Goal: Find specific page/section: Find specific page/section

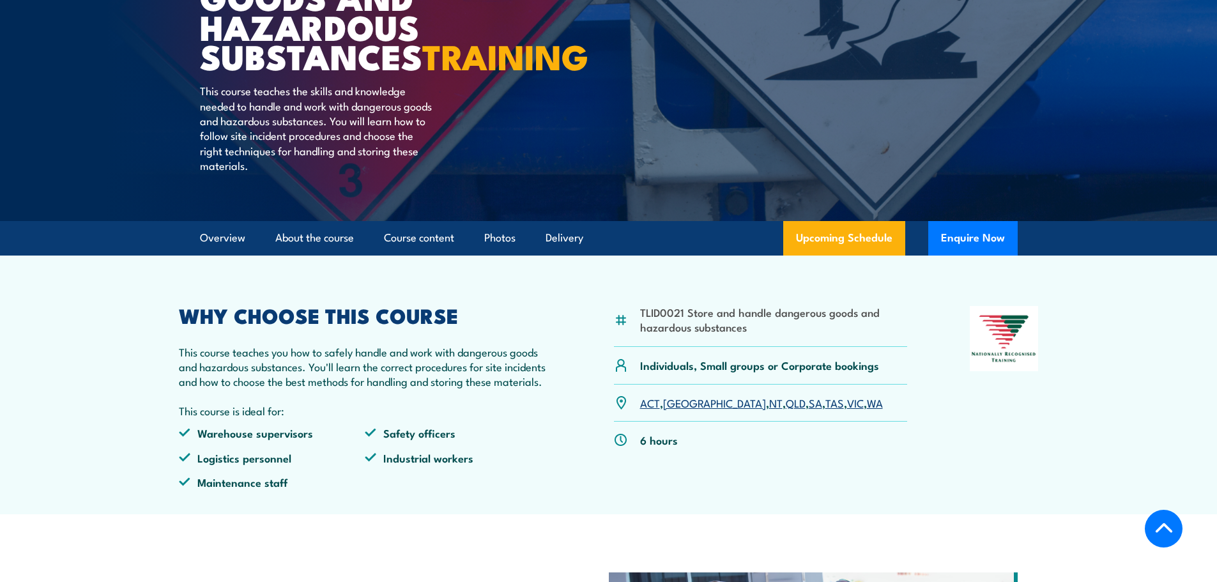
scroll to position [256, 0]
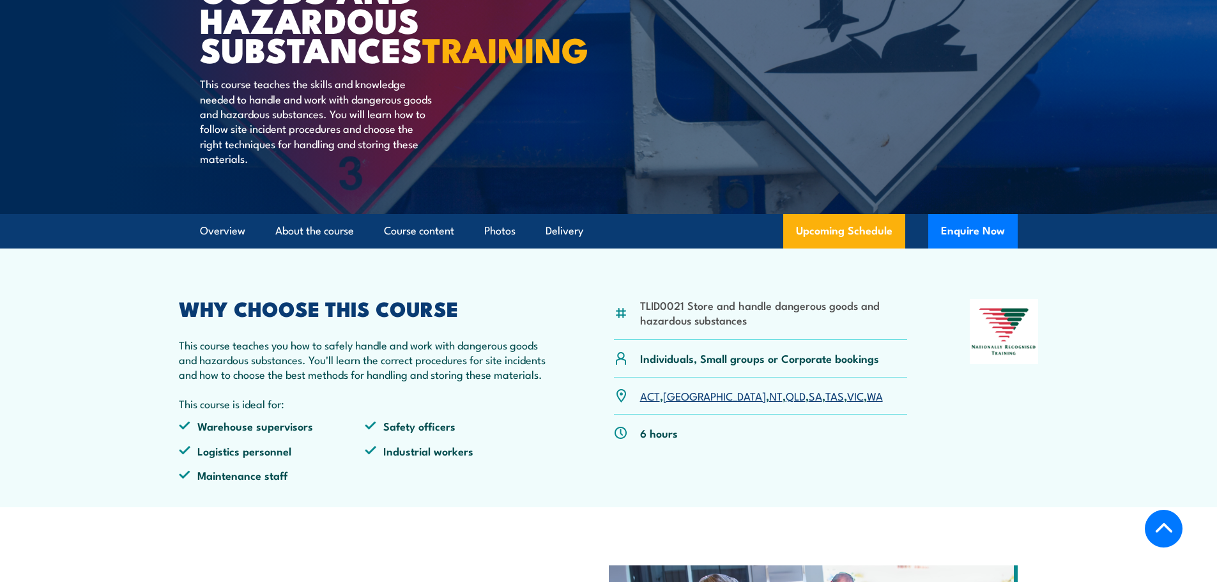
click at [847, 403] on link "VIC" at bounding box center [855, 395] width 17 height 15
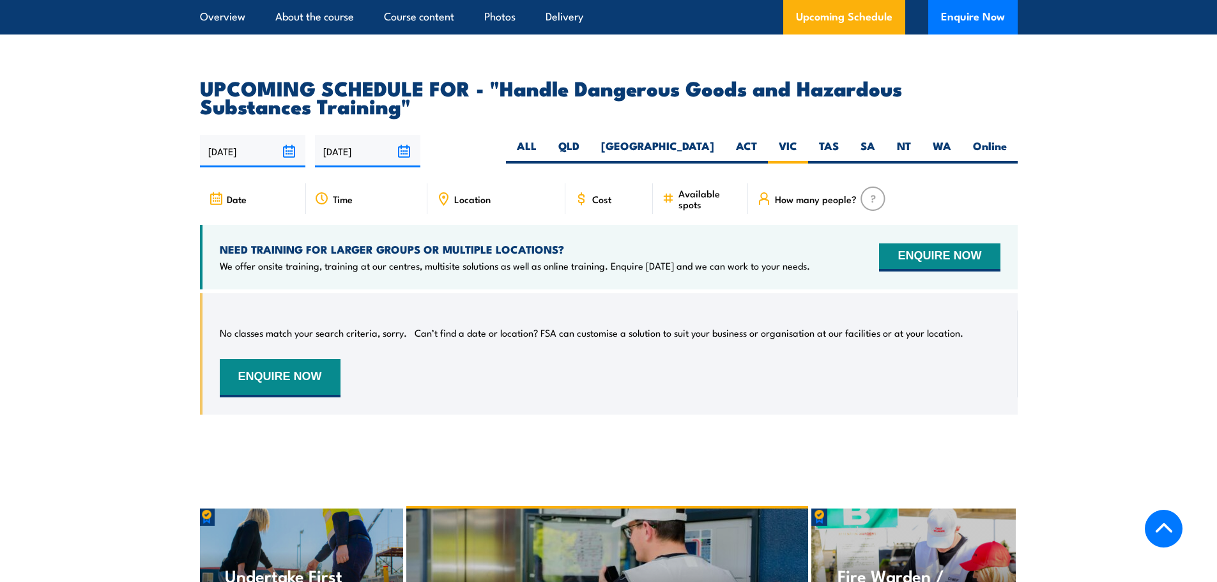
scroll to position [1884, 0]
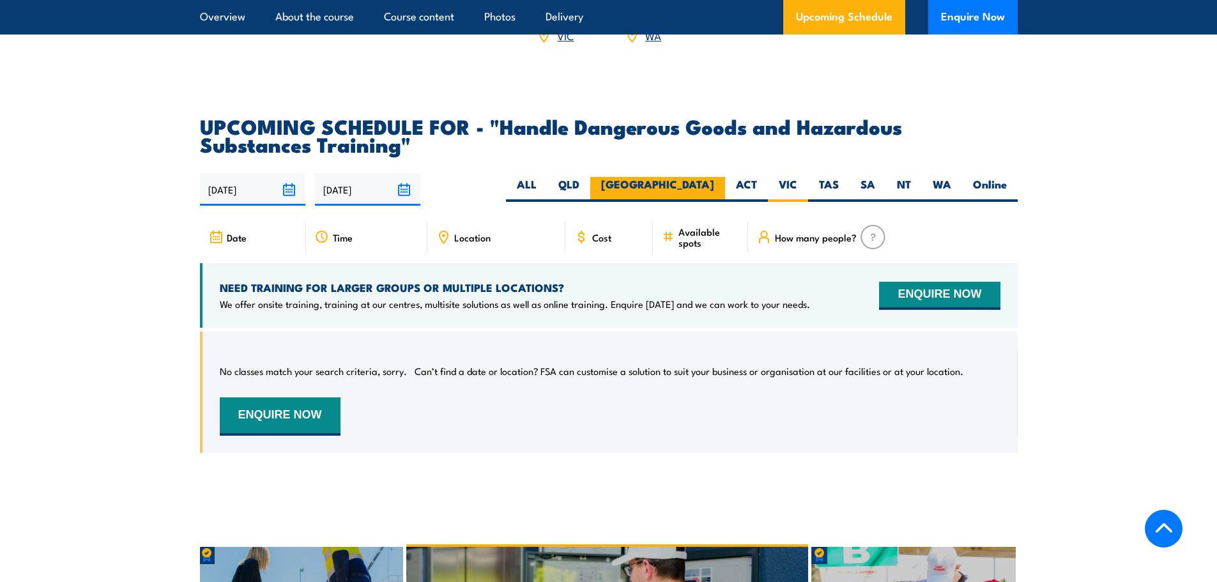
click at [706, 191] on label "[GEOGRAPHIC_DATA]" at bounding box center [657, 189] width 135 height 25
click at [714, 185] on input "[GEOGRAPHIC_DATA]" at bounding box center [718, 181] width 8 height 8
radio input "true"
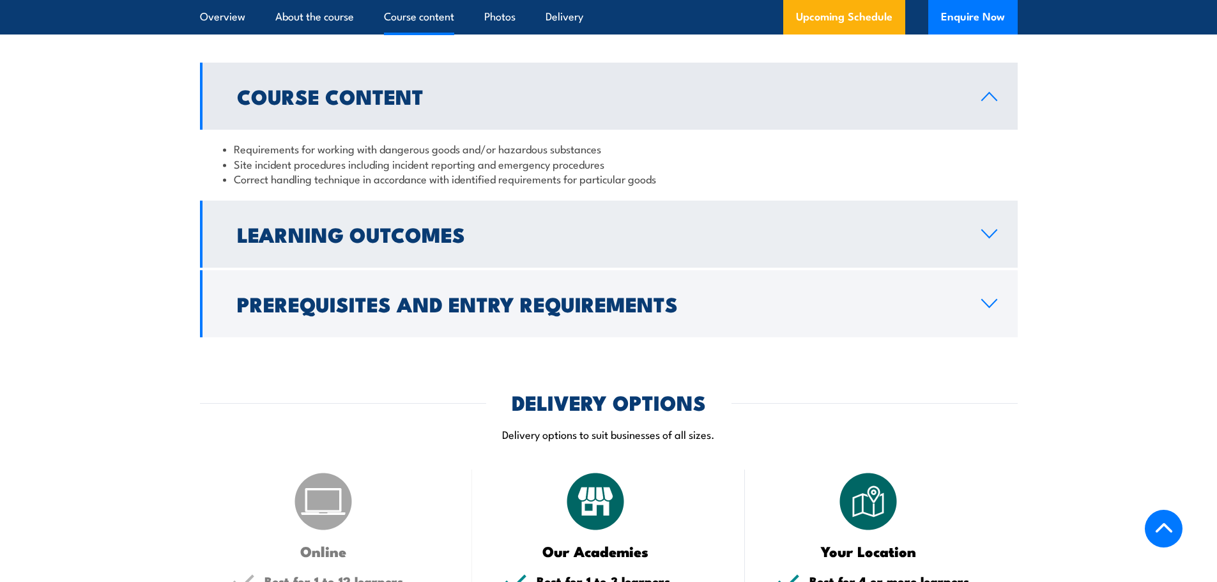
scroll to position [1053, 0]
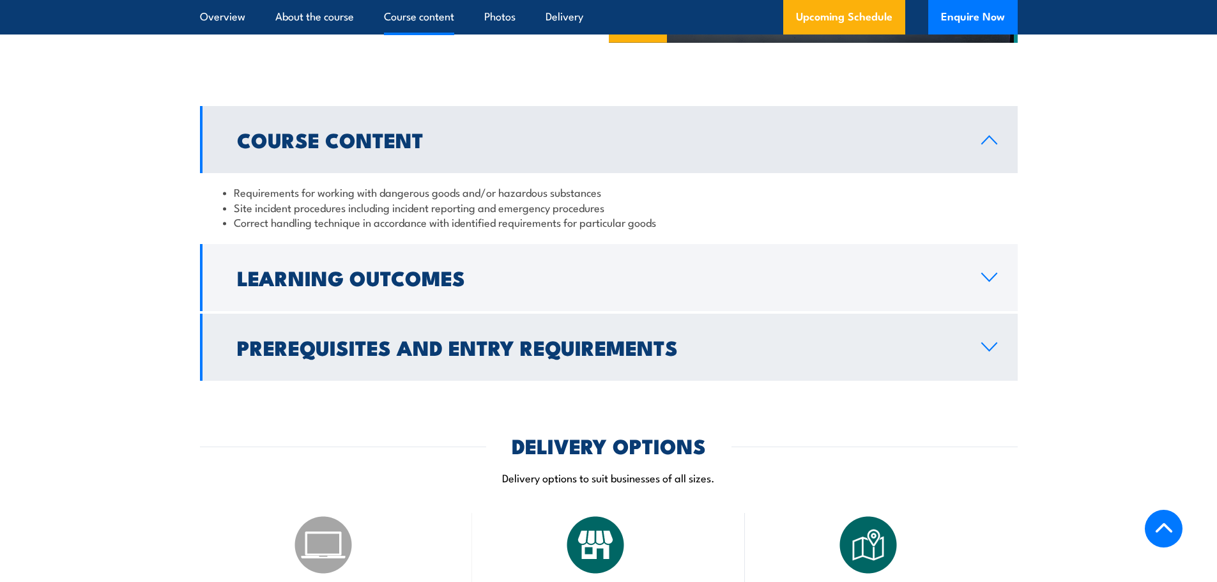
click at [987, 352] on icon at bounding box center [989, 347] width 17 height 10
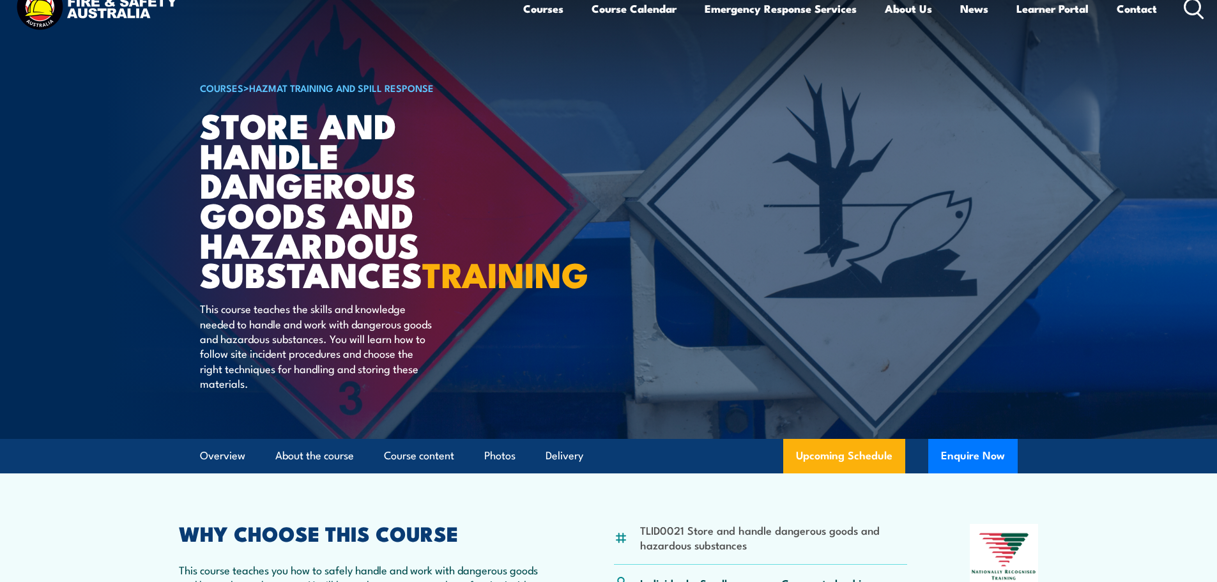
scroll to position [0, 0]
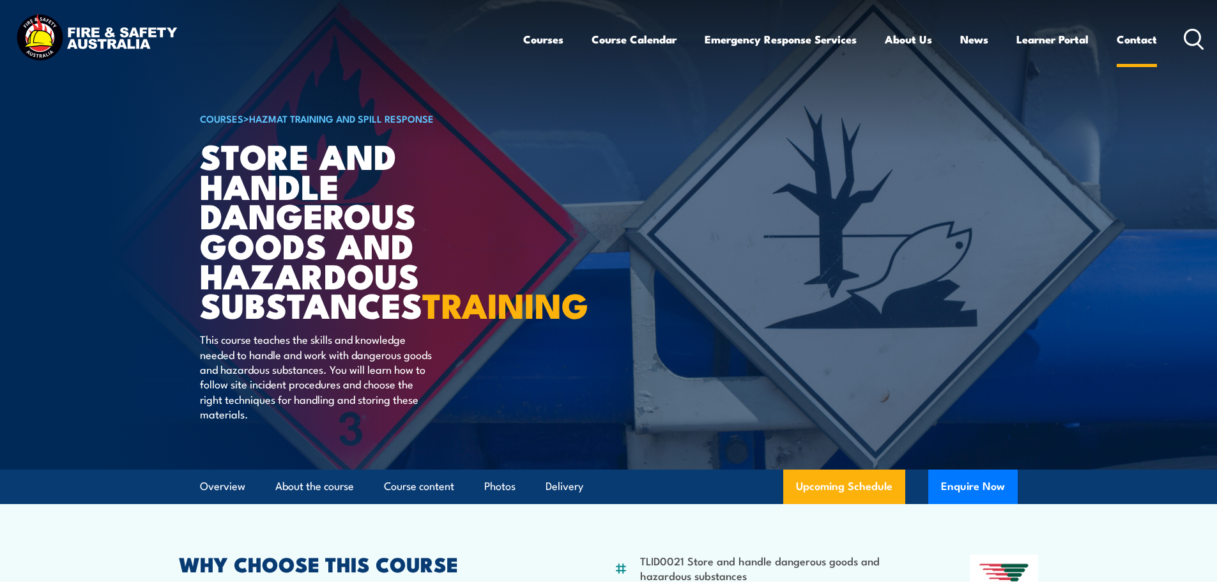
click at [1130, 37] on link "Contact" at bounding box center [1137, 39] width 40 height 34
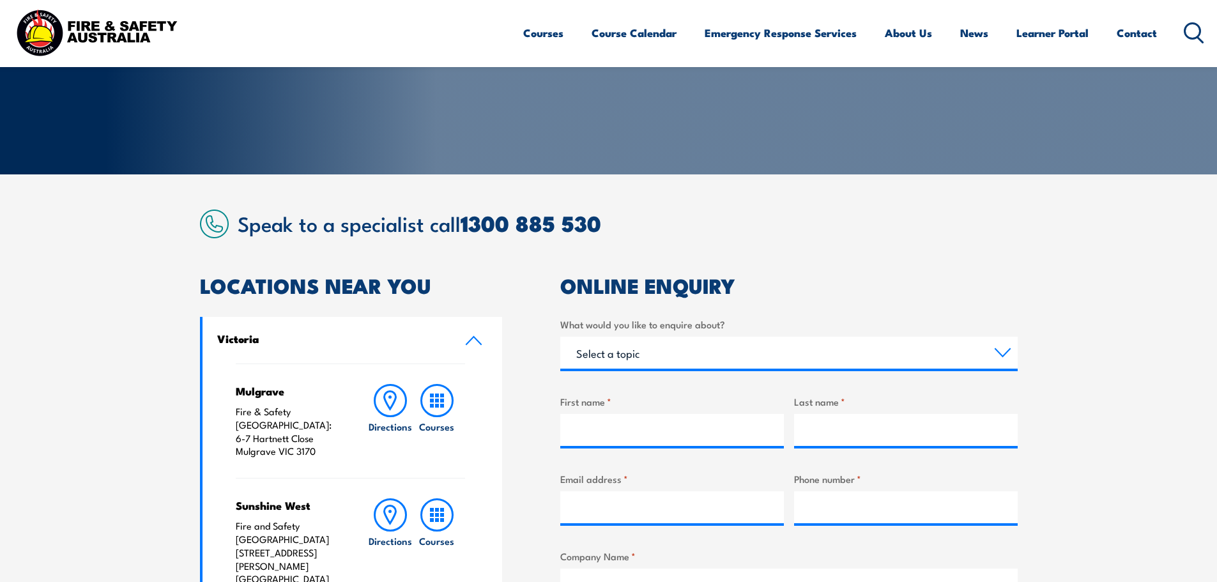
scroll to position [265, 0]
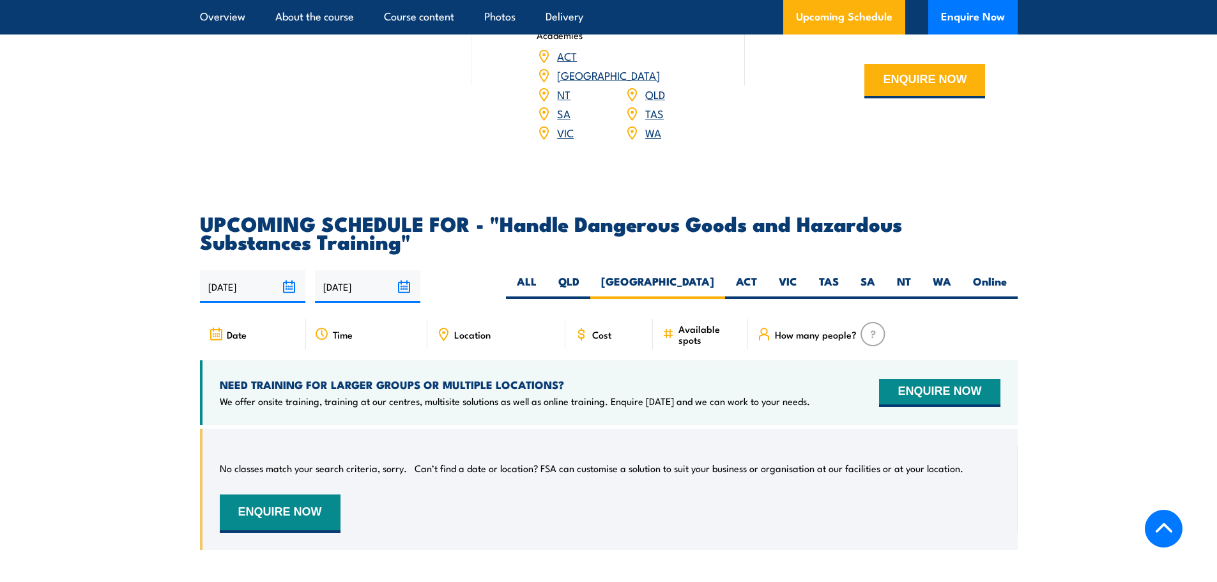
scroll to position [1884, 0]
